Goal: Task Accomplishment & Management: Manage account settings

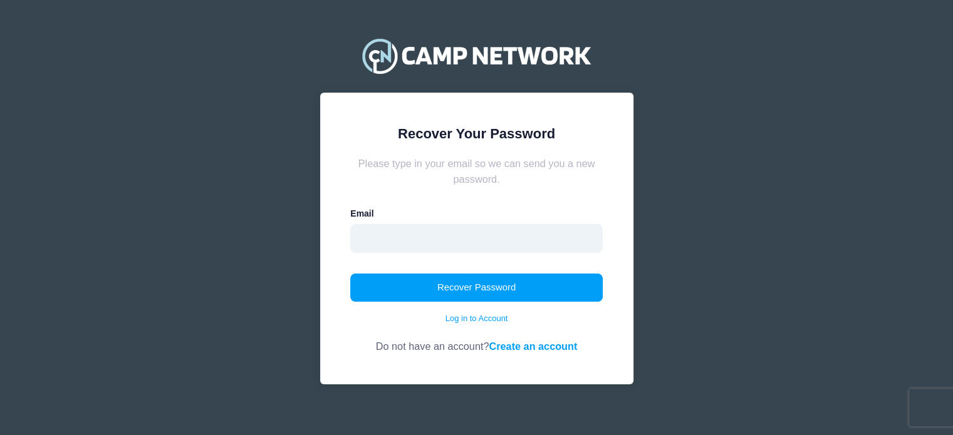
click at [397, 244] on input "email" at bounding box center [476, 238] width 252 height 29
type input "Sd@orchoschaim.org"
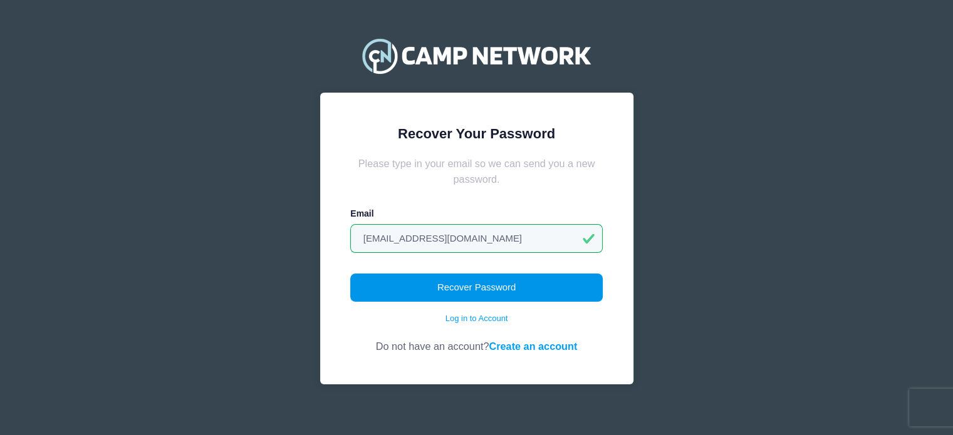
click at [431, 288] on button "Recover Password" at bounding box center [476, 288] width 252 height 29
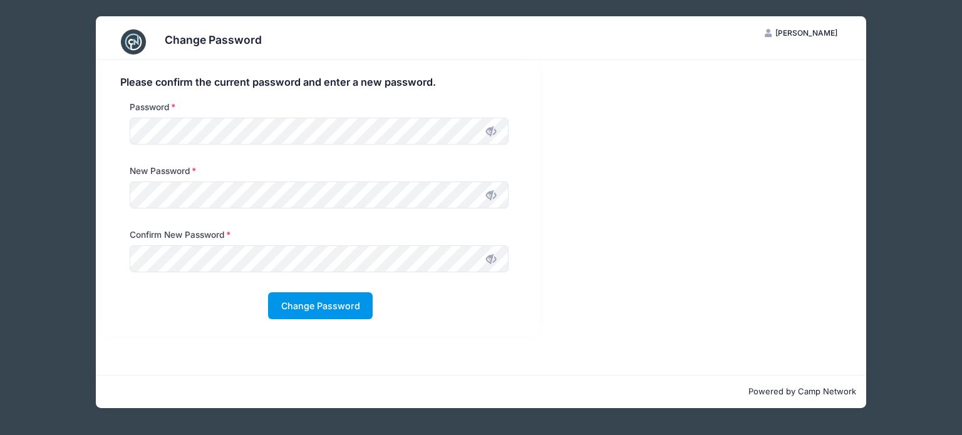
click at [314, 302] on button "Change Password" at bounding box center [320, 305] width 105 height 27
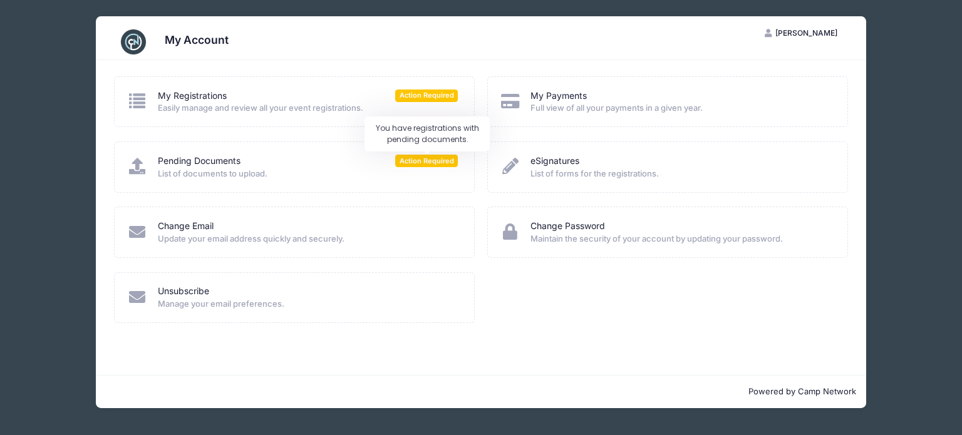
click at [420, 162] on span "Action Required" at bounding box center [426, 161] width 63 height 12
click at [191, 163] on link "Pending Documents" at bounding box center [199, 161] width 83 height 13
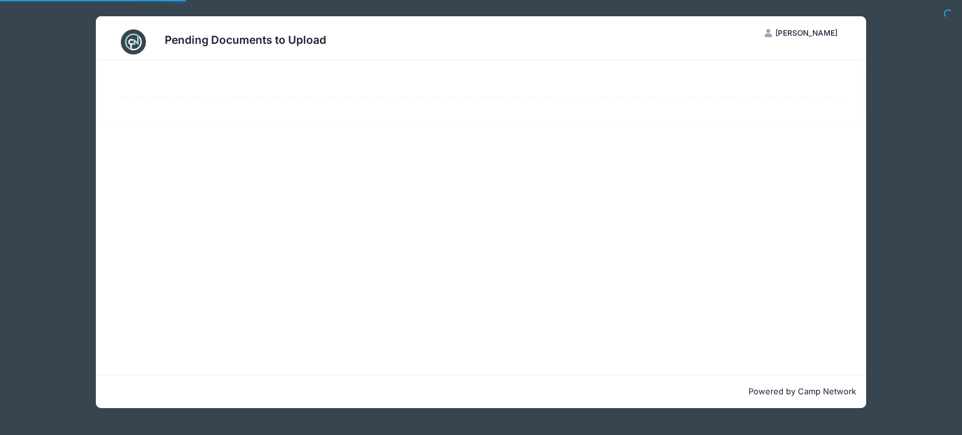
select select "50"
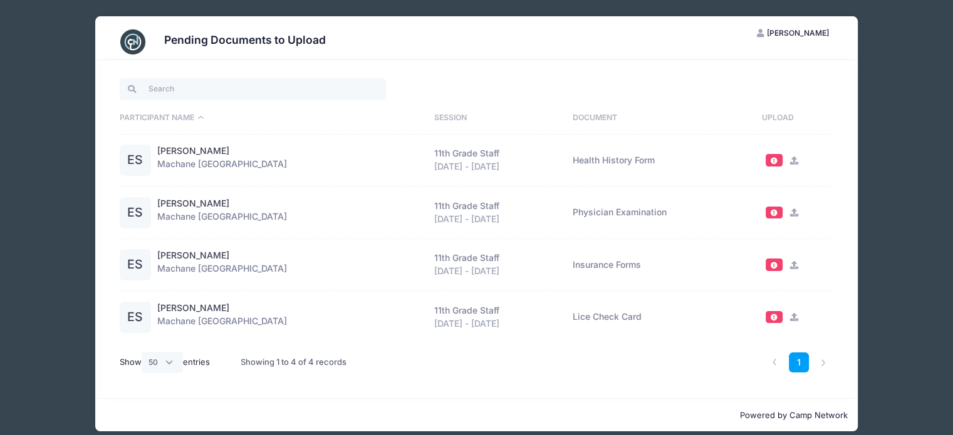
click at [777, 317] on span at bounding box center [773, 317] width 17 height 12
click at [792, 318] on icon at bounding box center [794, 317] width 10 height 8
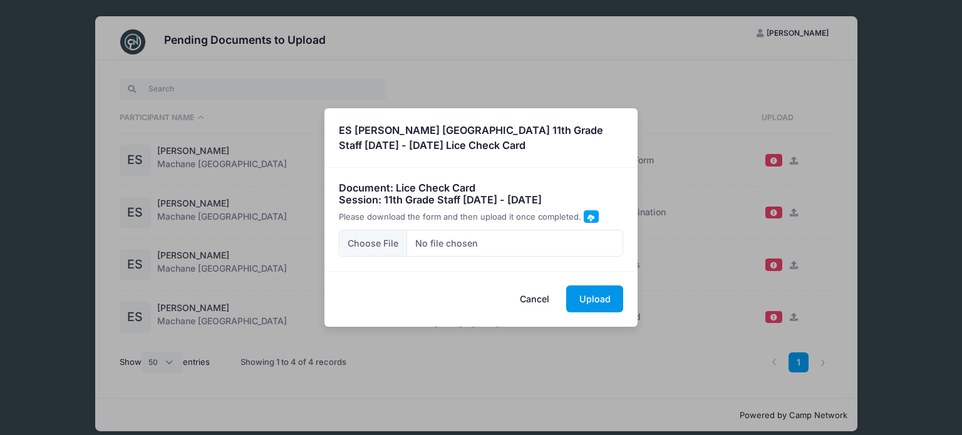
click at [597, 296] on button "Upload" at bounding box center [594, 299] width 57 height 27
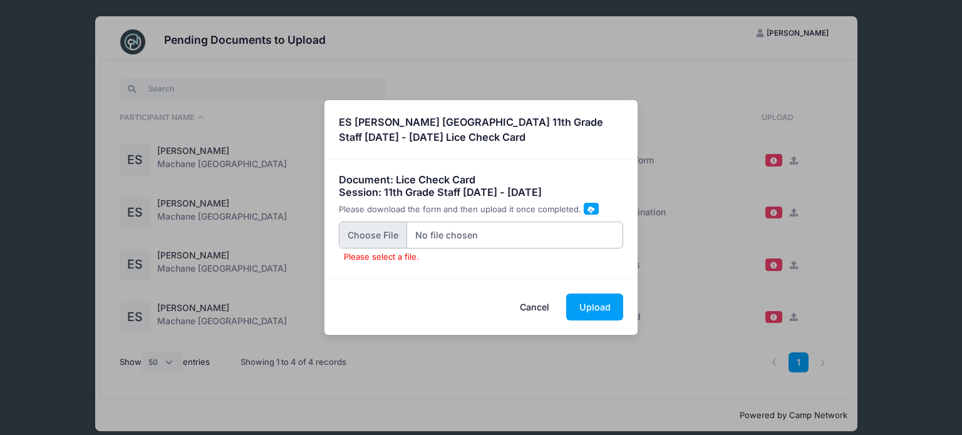
click at [390, 237] on input "Please select a file." at bounding box center [481, 235] width 285 height 27
click at [589, 210] on span at bounding box center [590, 209] width 7 height 7
click at [587, 211] on span at bounding box center [590, 209] width 7 height 7
click at [587, 210] on span at bounding box center [590, 209] width 7 height 7
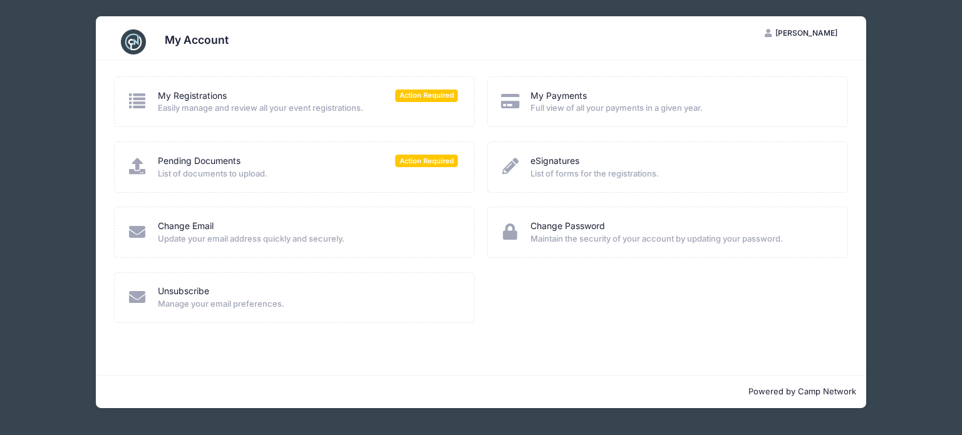
click at [526, 96] on div "My Payments Full view of all your payments in a given year." at bounding box center [667, 102] width 335 height 25
click at [514, 102] on icon at bounding box center [510, 101] width 21 height 16
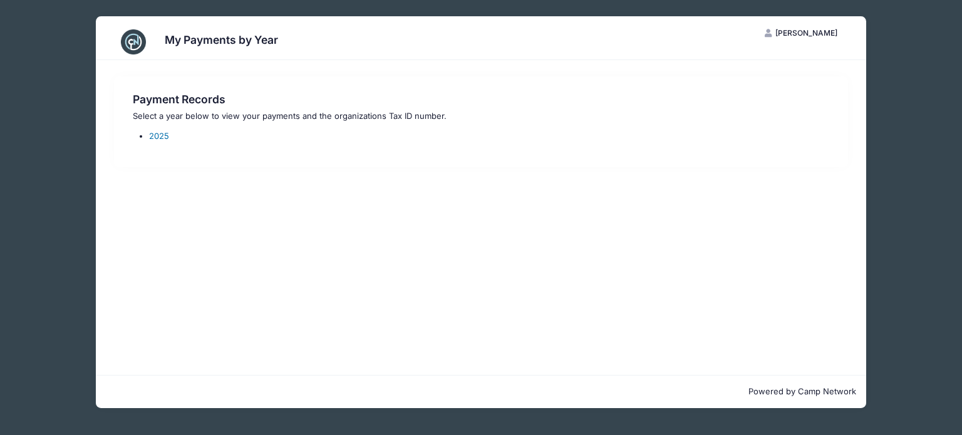
click at [163, 137] on link "2025" at bounding box center [159, 136] width 20 height 10
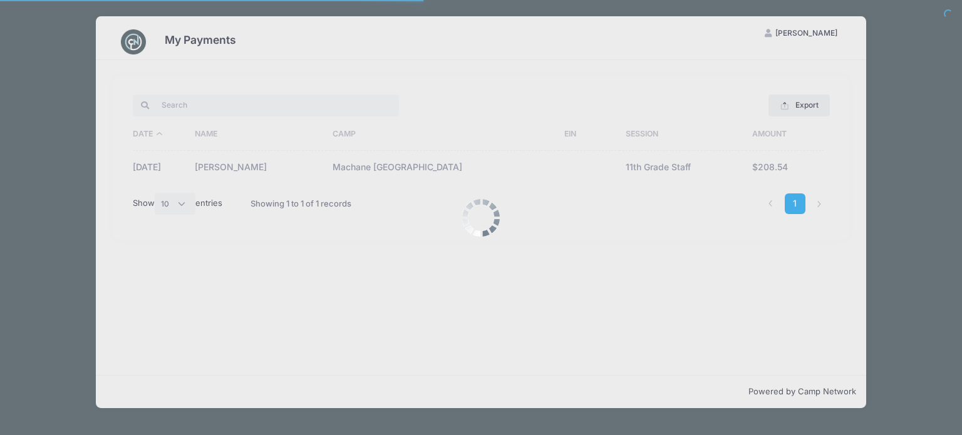
select select "10"
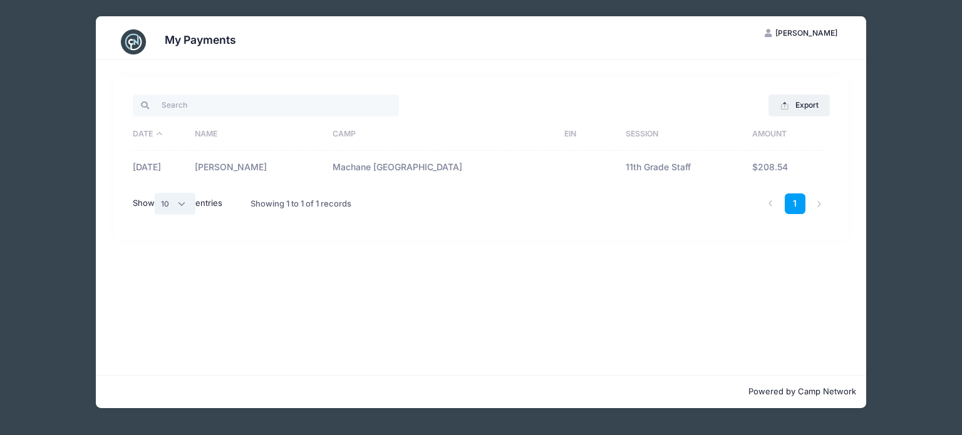
click at [181, 207] on select "All 10 25 50" at bounding box center [175, 203] width 41 height 21
click at [156, 193] on select "All 10 25 50" at bounding box center [175, 203] width 41 height 21
click at [818, 205] on li at bounding box center [819, 204] width 21 height 21
click at [819, 202] on li at bounding box center [819, 204] width 21 height 21
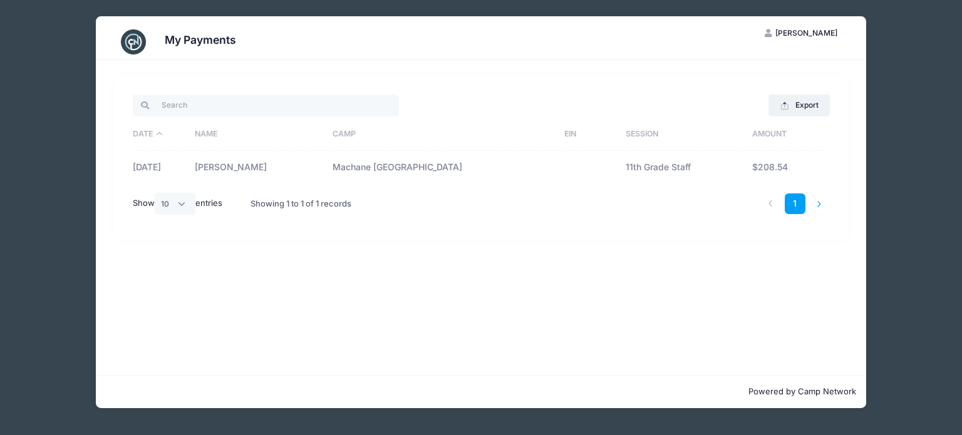
click at [819, 202] on li at bounding box center [819, 204] width 21 height 21
click at [794, 203] on link "1" at bounding box center [795, 204] width 21 height 21
click at [797, 204] on link "1" at bounding box center [795, 204] width 21 height 21
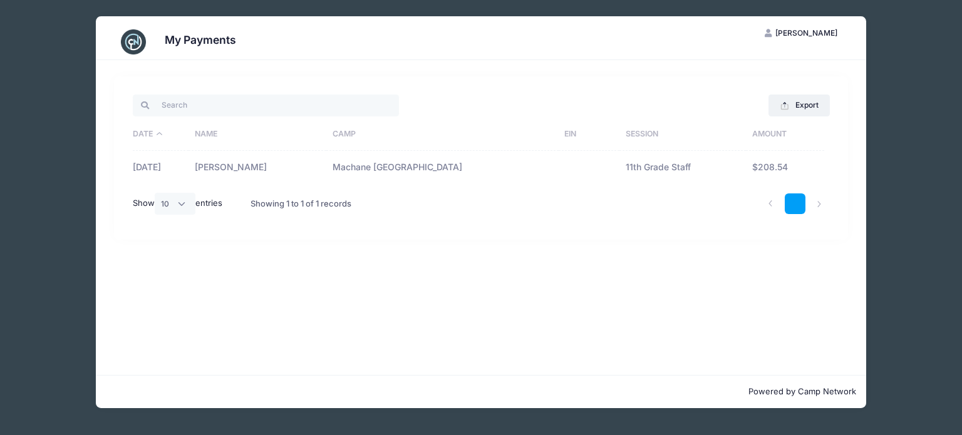
click at [797, 204] on link "1" at bounding box center [795, 204] width 21 height 21
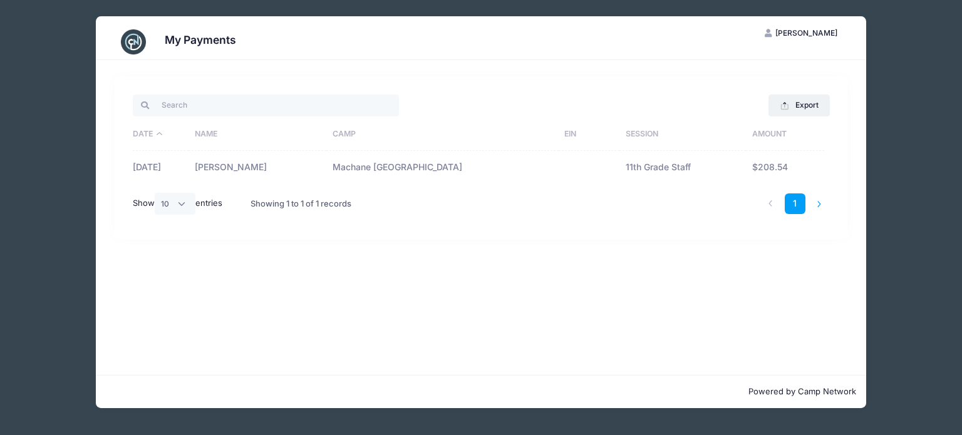
click at [822, 202] on li at bounding box center [819, 204] width 21 height 21
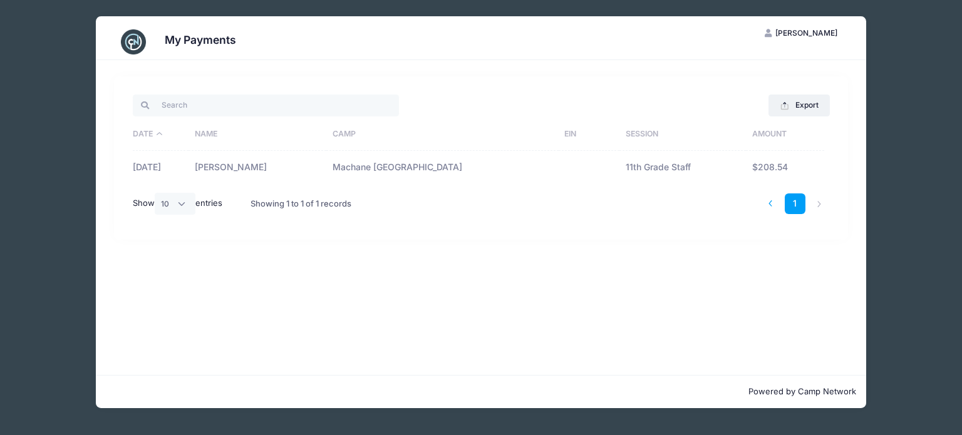
click at [772, 201] on li at bounding box center [770, 204] width 21 height 21
click at [804, 34] on span "[PERSON_NAME]" at bounding box center [806, 32] width 62 height 9
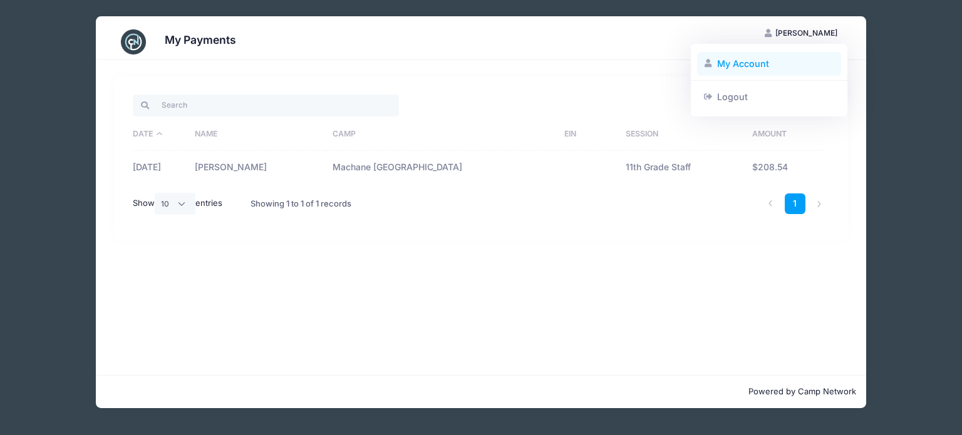
click at [758, 68] on link "My Account" at bounding box center [769, 64] width 145 height 24
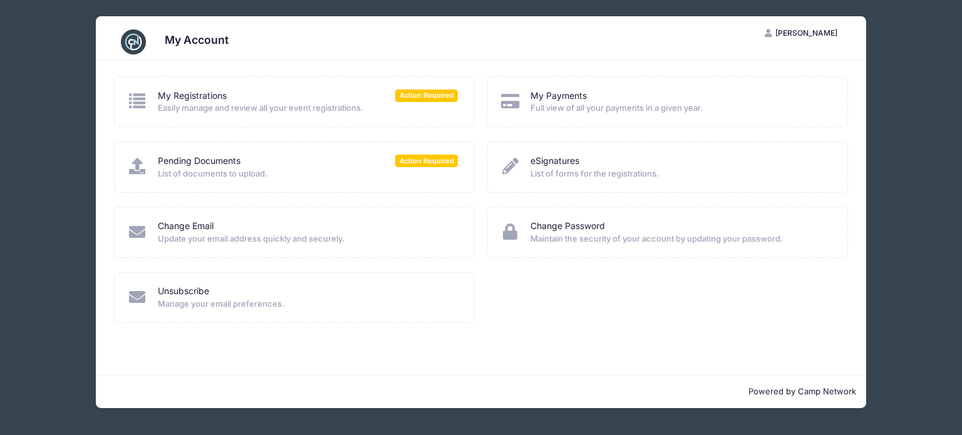
click at [515, 102] on icon at bounding box center [510, 101] width 21 height 16
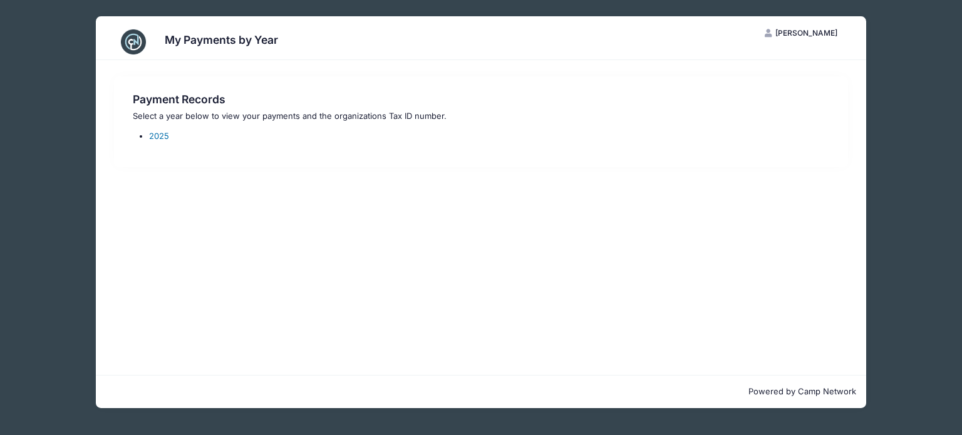
click at [163, 135] on link "2025" at bounding box center [159, 136] width 20 height 10
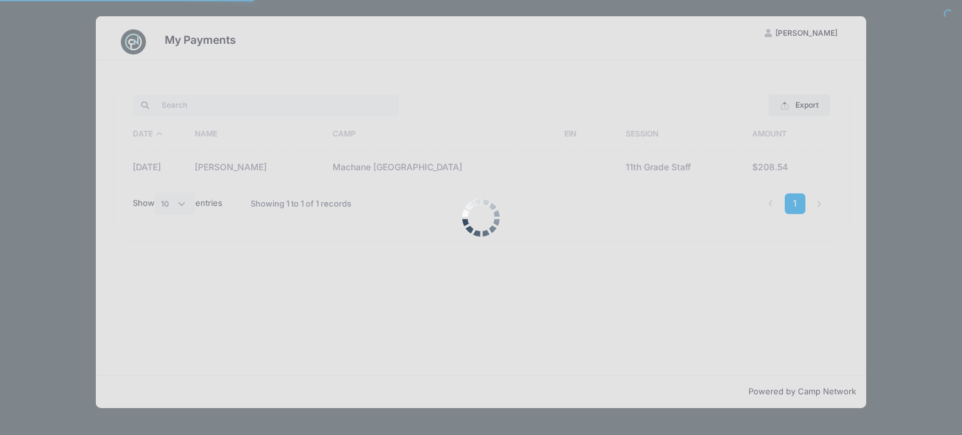
select select "10"
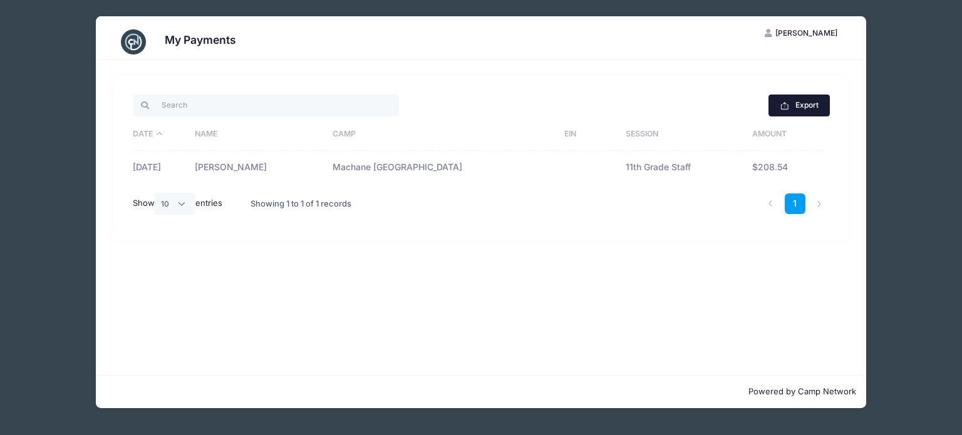
click at [807, 105] on button "Export" at bounding box center [798, 105] width 61 height 21
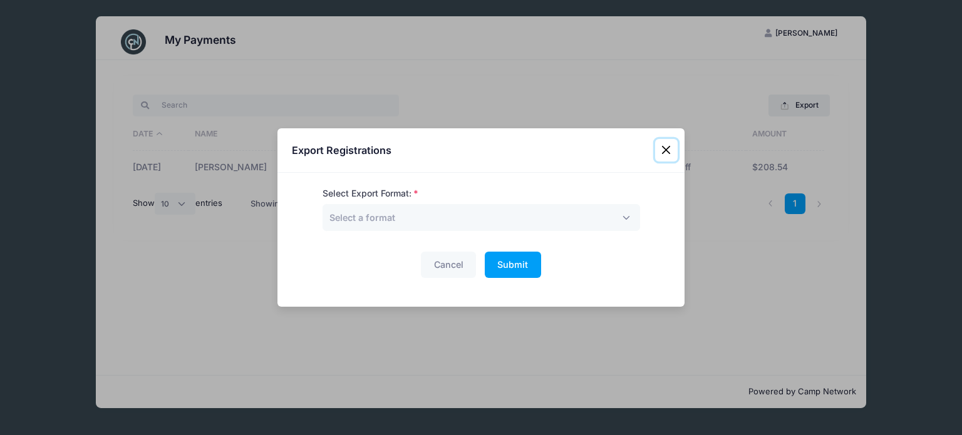
click at [666, 150] on button "Close" at bounding box center [666, 150] width 23 height 23
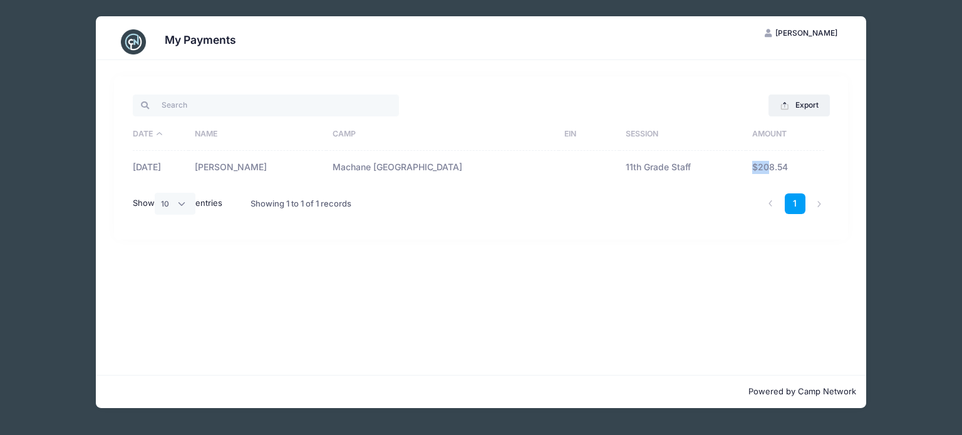
drag, startPoint x: 767, startPoint y: 167, endPoint x: 716, endPoint y: 169, distance: 50.1
click at [716, 169] on tr "[DATE] [PERSON_NAME] Machane Racket Lake 11th Grade Staff $208.54" at bounding box center [481, 167] width 697 height 33
click at [646, 160] on td "11th Grade Staff" at bounding box center [682, 167] width 127 height 33
click at [158, 138] on th "Date" at bounding box center [161, 134] width 56 height 33
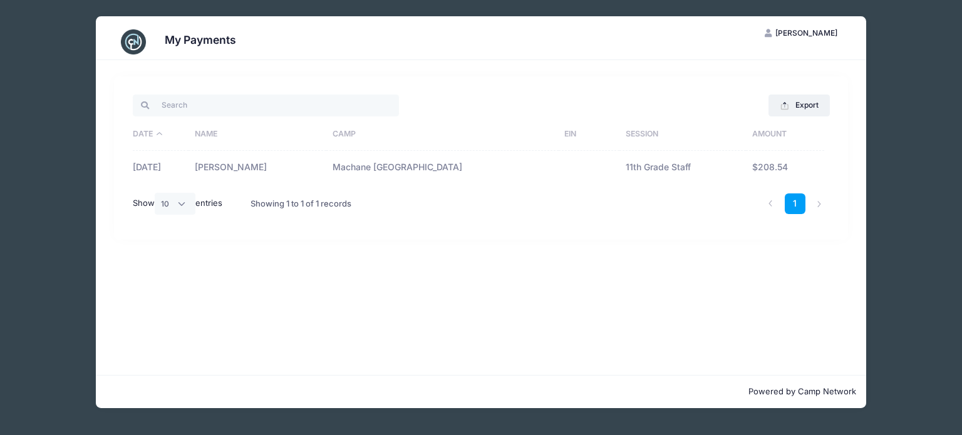
click at [158, 138] on th "Date" at bounding box center [161, 134] width 56 height 33
click at [160, 170] on td "[DATE]" at bounding box center [161, 167] width 56 height 33
click at [162, 133] on th "Date" at bounding box center [161, 134] width 56 height 33
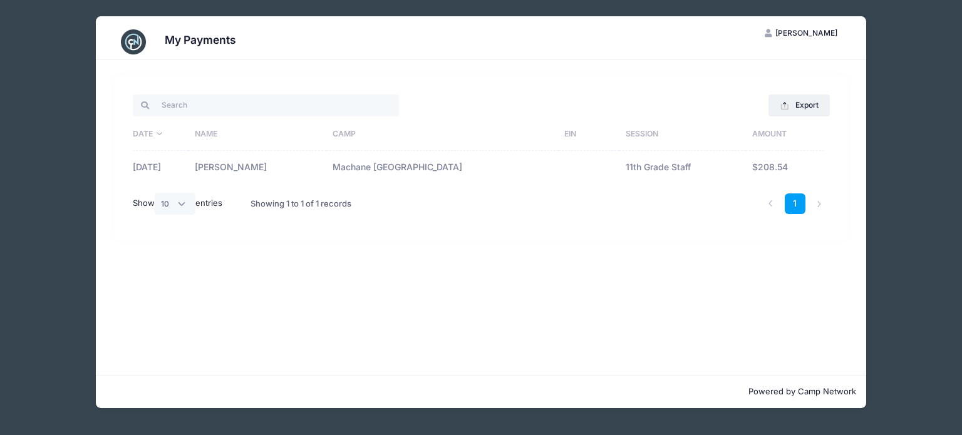
click at [162, 133] on th "Date" at bounding box center [161, 134] width 56 height 33
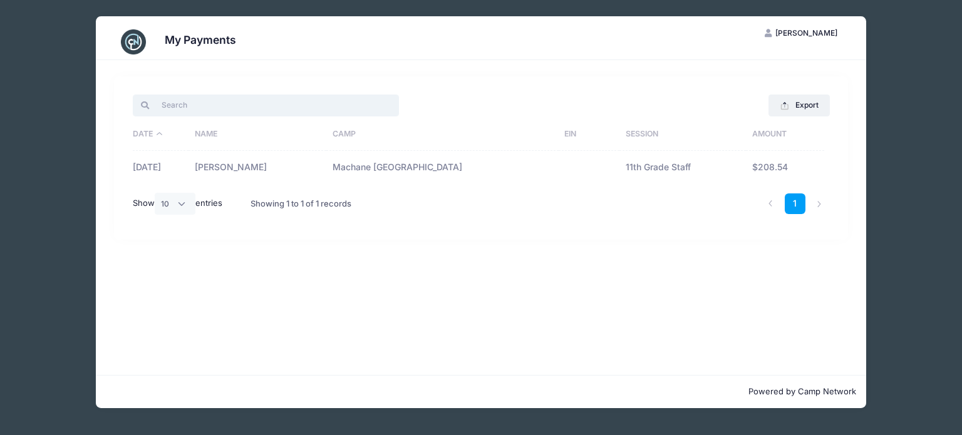
click at [162, 109] on input "search" at bounding box center [266, 105] width 266 height 21
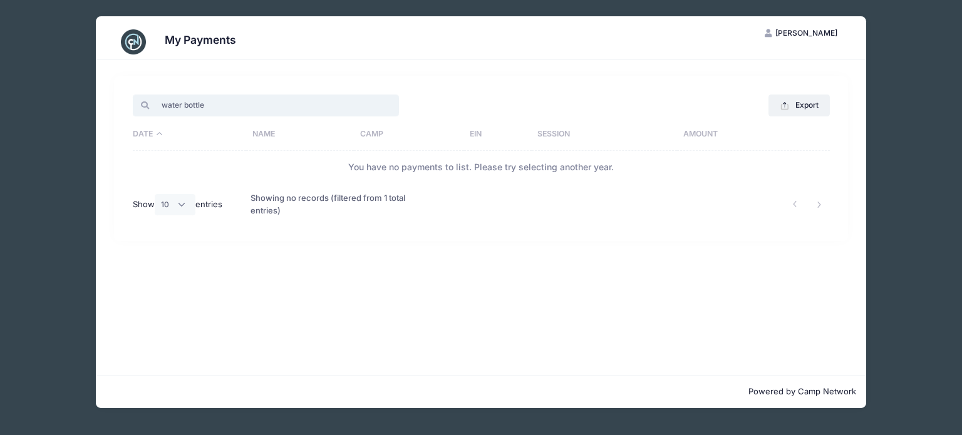
type input "water bottles"
click at [387, 106] on input "water bottles" at bounding box center [266, 105] width 266 height 21
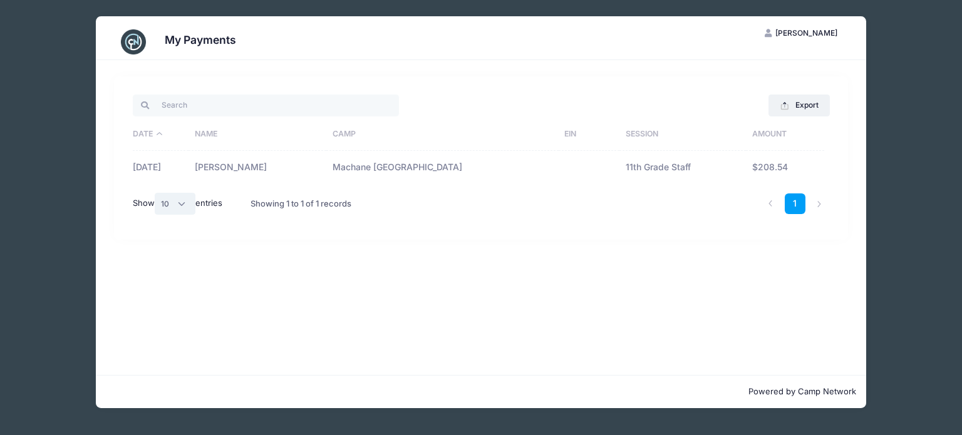
click at [182, 205] on select "All 10 25 50" at bounding box center [175, 203] width 41 height 21
select select "-1"
click at [156, 193] on select "All 10 25 50" at bounding box center [175, 203] width 41 height 21
click at [799, 207] on link "1" at bounding box center [795, 204] width 21 height 21
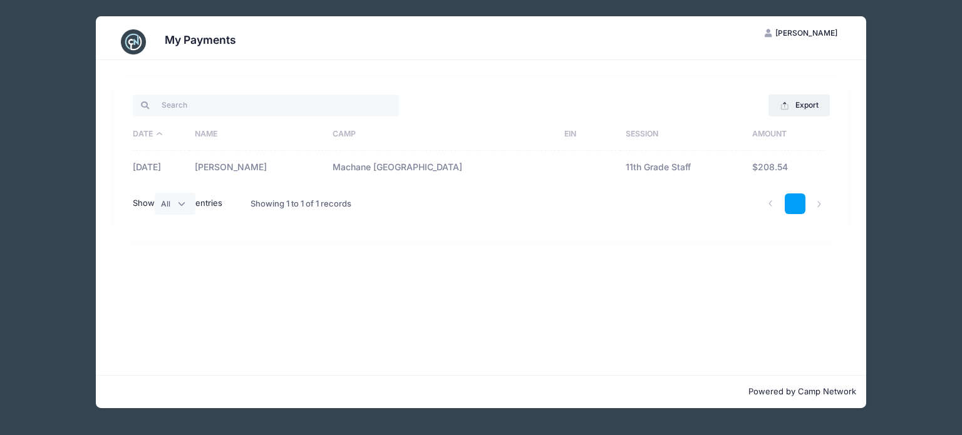
click at [799, 207] on link "1" at bounding box center [795, 204] width 21 height 21
click at [820, 205] on li at bounding box center [819, 204] width 21 height 21
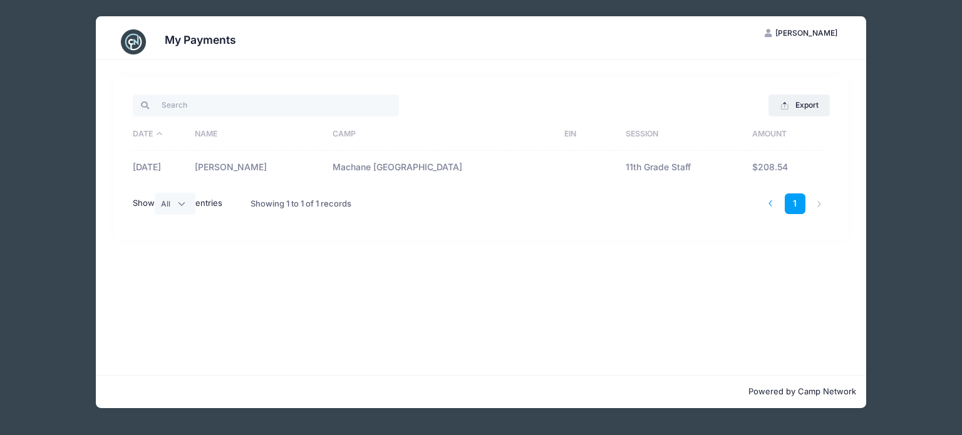
click at [767, 205] on li at bounding box center [770, 204] width 21 height 21
click at [767, 204] on li at bounding box center [770, 204] width 21 height 21
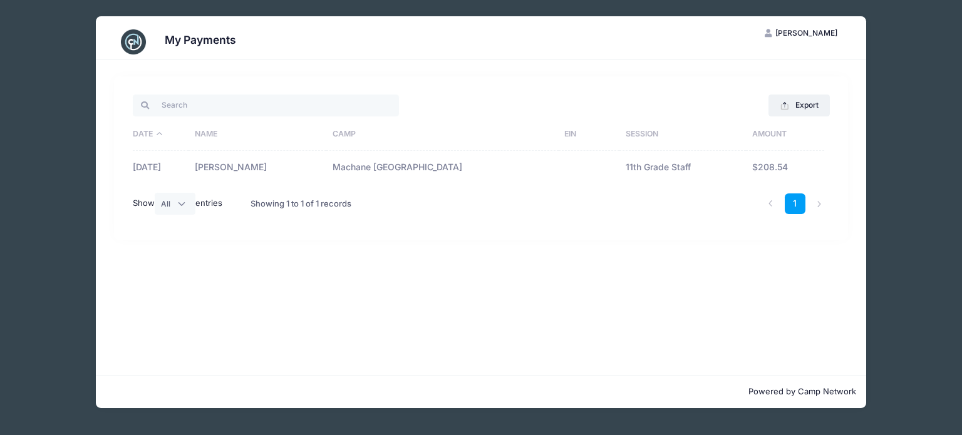
click at [775, 34] on span "[PERSON_NAME]" at bounding box center [806, 32] width 62 height 9
click at [737, 97] on link "Logout" at bounding box center [769, 97] width 145 height 24
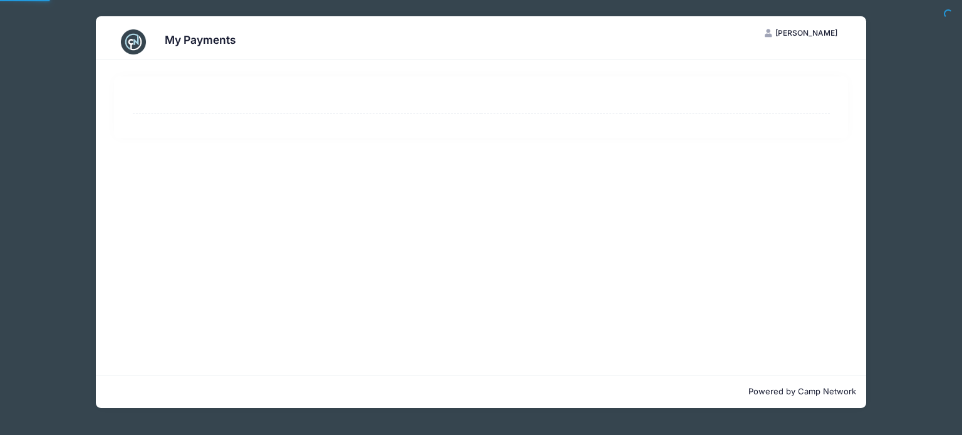
select select "10"
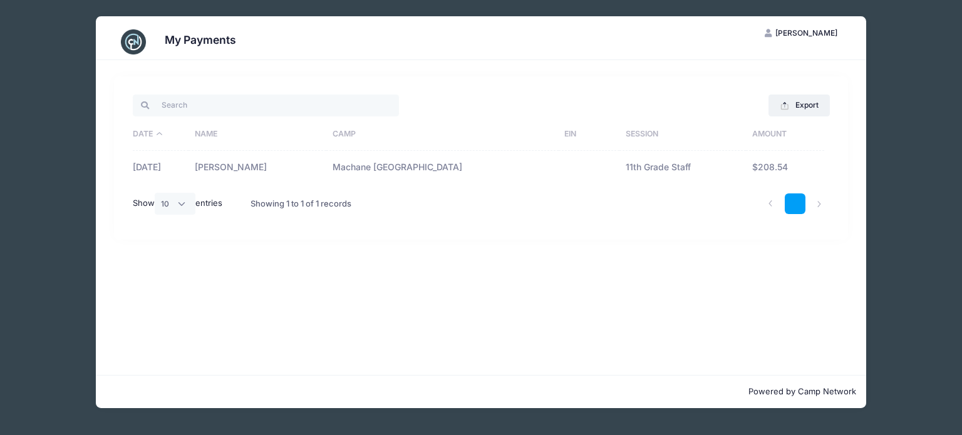
click at [795, 202] on link "1" at bounding box center [795, 204] width 21 height 21
click at [796, 207] on link "1" at bounding box center [795, 204] width 21 height 21
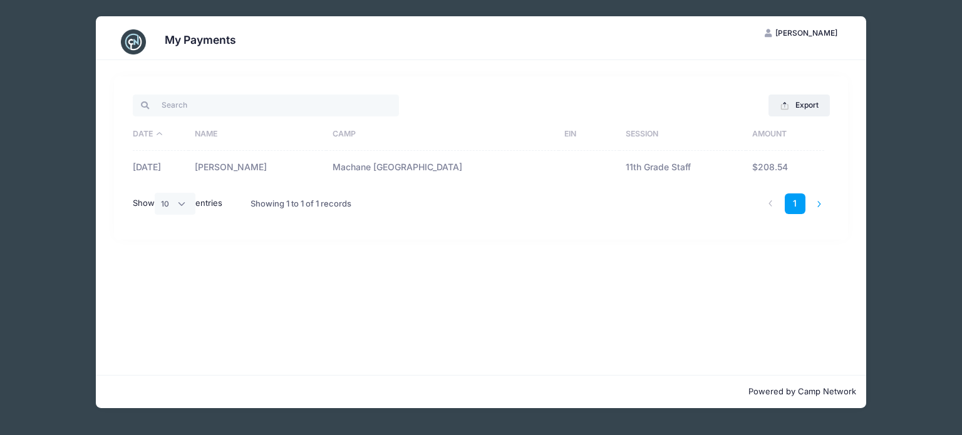
click at [819, 202] on li at bounding box center [819, 204] width 21 height 21
click at [772, 205] on li at bounding box center [770, 204] width 21 height 21
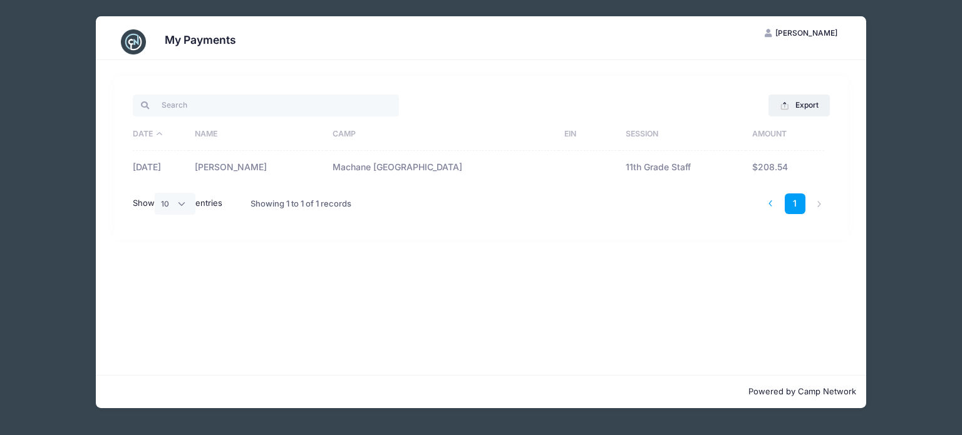
click at [772, 205] on li at bounding box center [770, 204] width 21 height 21
